Goal: Navigation & Orientation: Understand site structure

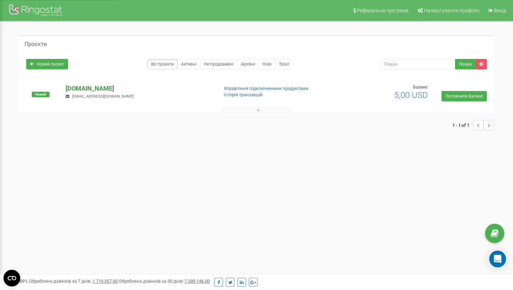
click at [83, 88] on p "[DOMAIN_NAME]" at bounding box center [139, 88] width 146 height 9
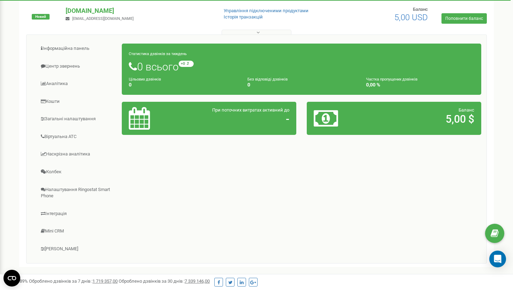
scroll to position [79, 0]
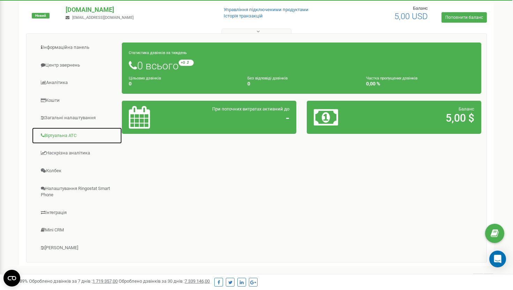
click at [58, 135] on link "Віртуальна АТС" at bounding box center [77, 135] width 90 height 17
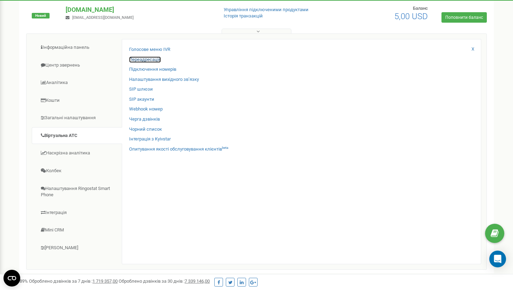
click at [145, 59] on link "Переадресація" at bounding box center [145, 59] width 32 height 7
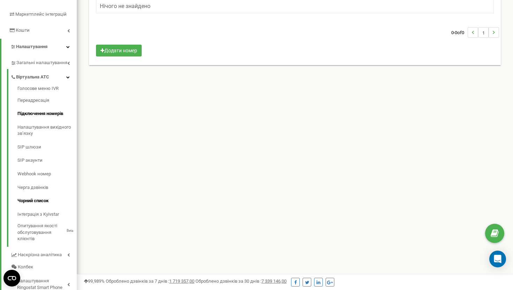
scroll to position [119, 0]
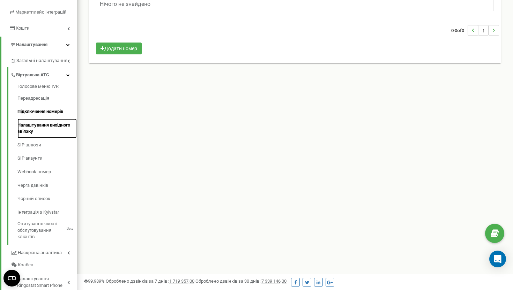
click at [29, 128] on link "Налаштування вихідного зв’язку" at bounding box center [46, 129] width 59 height 20
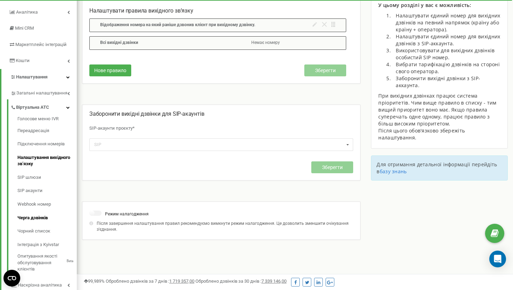
scroll to position [84, 0]
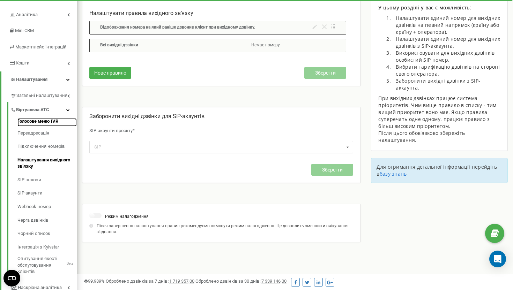
click at [27, 123] on link "Голосове меню IVR" at bounding box center [46, 122] width 59 height 8
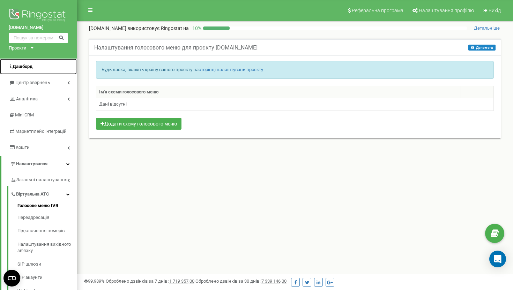
click at [25, 64] on span "Дашборд" at bounding box center [23, 66] width 20 height 5
